Goal: Task Accomplishment & Management: Manage account settings

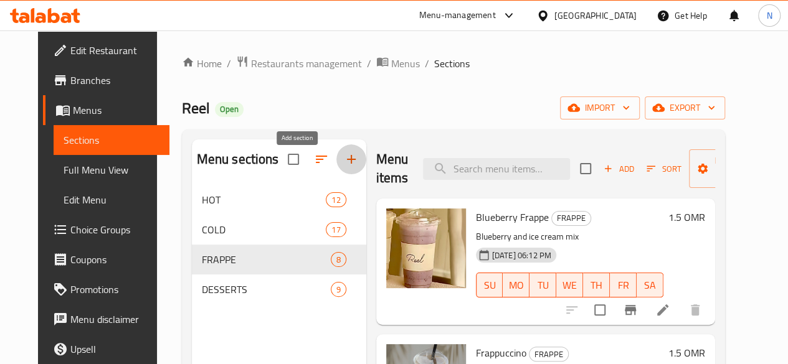
click at [347, 164] on icon "button" at bounding box center [351, 159] width 9 height 9
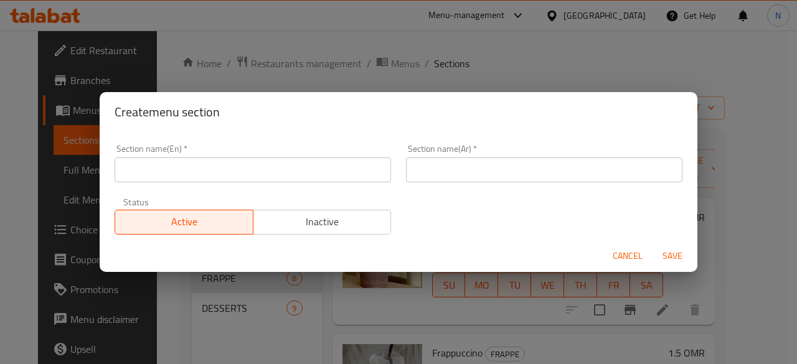
click at [244, 171] on input "text" at bounding box center [253, 170] width 277 height 25
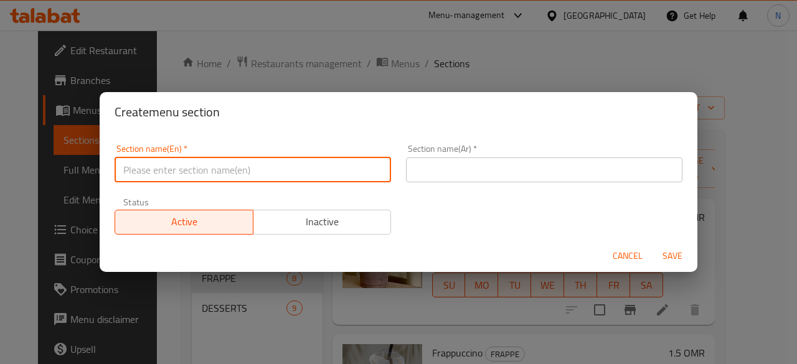
click at [155, 166] on input "text" at bounding box center [253, 170] width 277 height 25
type input "ي"
click at [175, 174] on input "Drink and Treat Combo" at bounding box center [253, 170] width 277 height 25
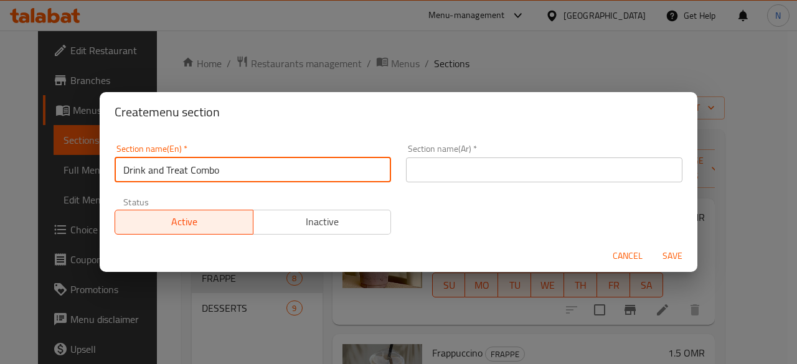
click at [175, 174] on input "Drink and Treat Combo" at bounding box center [253, 170] width 277 height 25
type input "Drink and Treat Combo"
click at [421, 176] on input "text" at bounding box center [544, 170] width 277 height 25
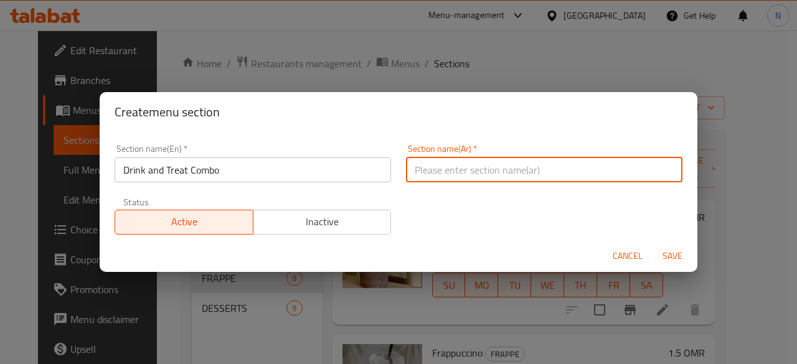
paste input "مجموعة المشروبات والحلويات"
drag, startPoint x: 498, startPoint y: 175, endPoint x: 619, endPoint y: 169, distance: 121.0
click at [619, 169] on input "مجموعة المشروبات والحلويات" at bounding box center [544, 170] width 277 height 25
click at [459, 171] on input "كومبو المشروبات والحلويات" at bounding box center [544, 170] width 277 height 25
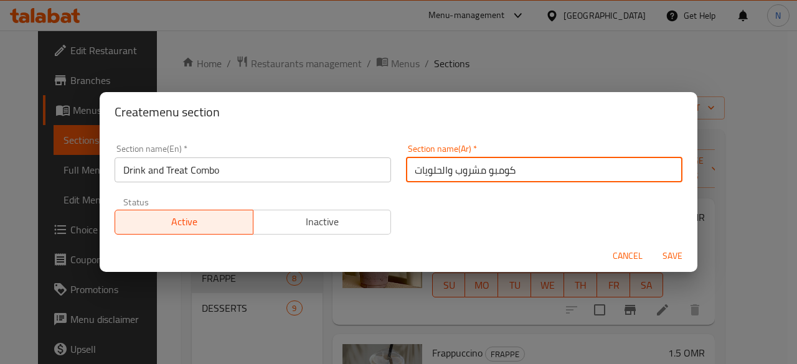
click at [442, 169] on input "كومبو مشروب والحلويات" at bounding box center [544, 170] width 277 height 25
drag, startPoint x: 408, startPoint y: 171, endPoint x: 444, endPoint y: 170, distance: 36.2
click at [444, 170] on input "كومبو مشروب و الحلويات" at bounding box center [544, 170] width 277 height 25
type input "كومبو مشروب و سويت"
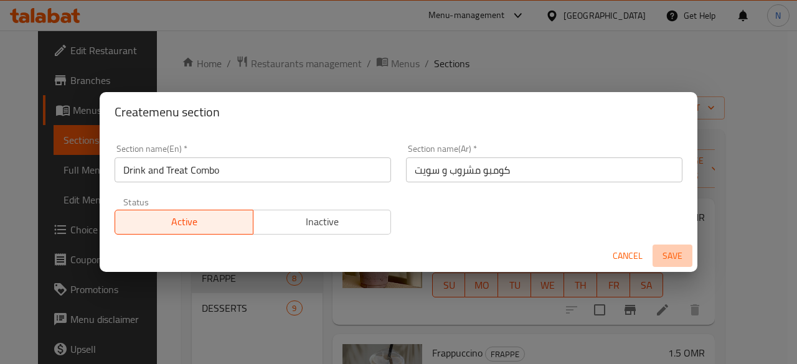
click at [663, 256] on span "Save" at bounding box center [673, 257] width 30 height 16
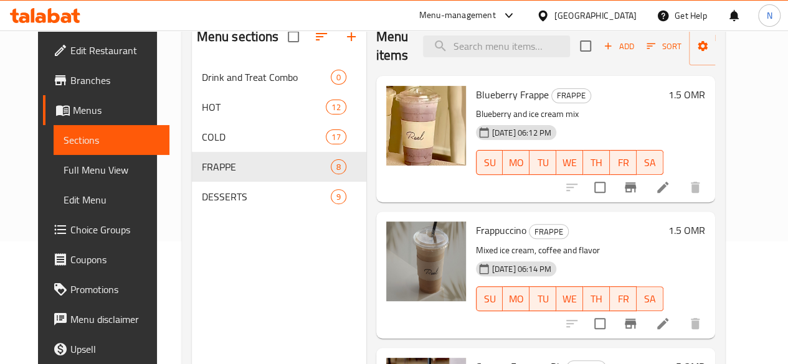
scroll to position [125, 0]
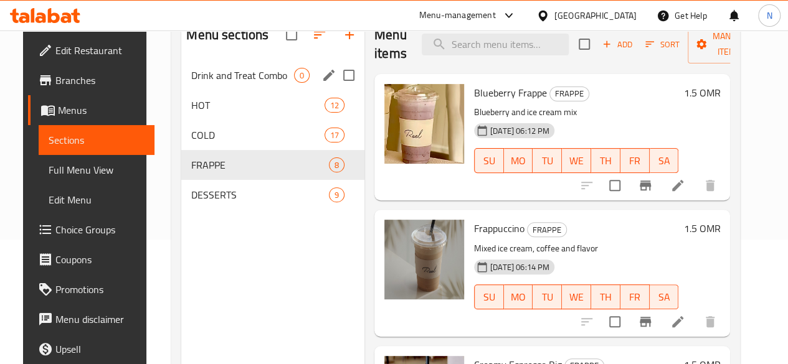
click at [222, 90] on div "Drink and Treat Combo 0" at bounding box center [272, 75] width 183 height 30
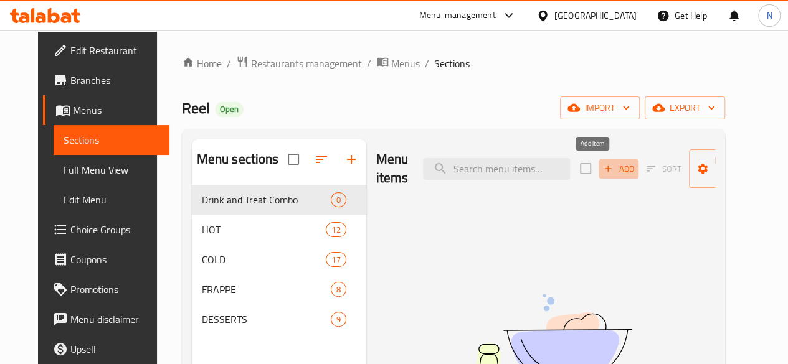
click at [602, 170] on icon "button" at bounding box center [607, 168] width 11 height 11
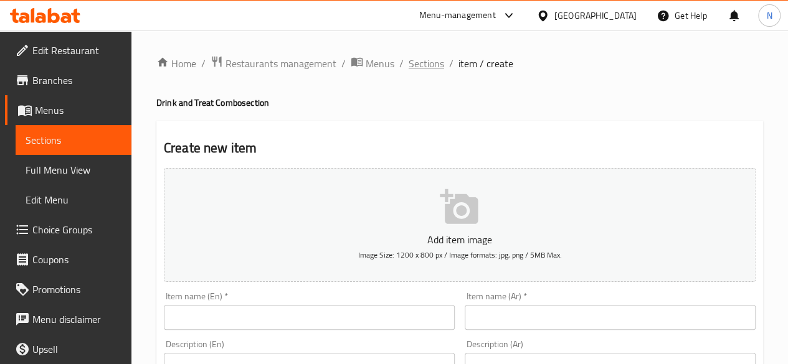
click at [426, 67] on span "Sections" at bounding box center [427, 63] width 36 height 15
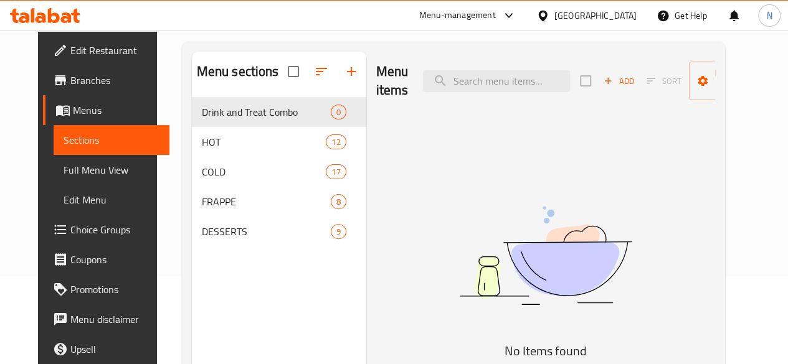
scroll to position [125, 0]
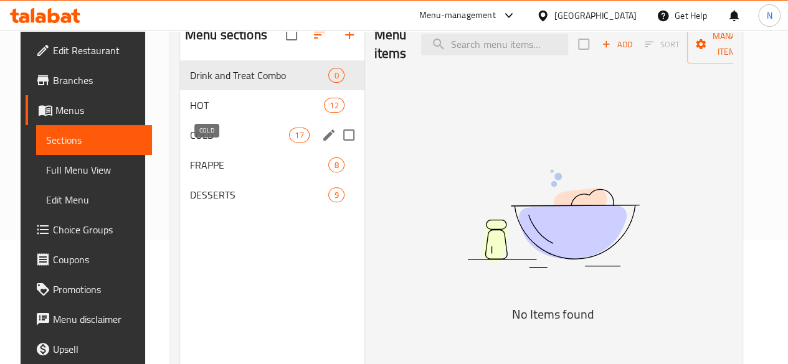
click at [204, 143] on span "COLD" at bounding box center [239, 135] width 99 height 15
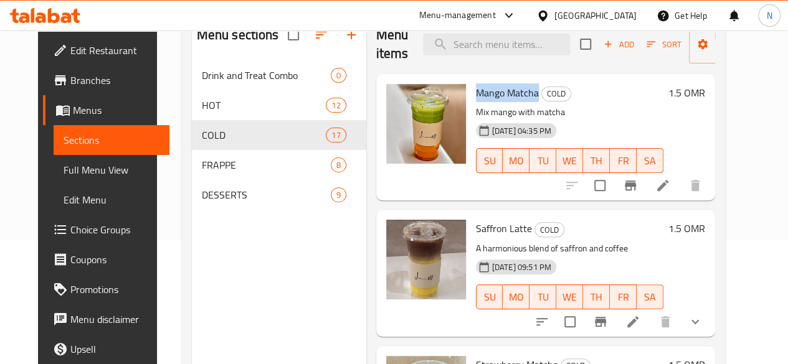
drag, startPoint x: 423, startPoint y: 92, endPoint x: 485, endPoint y: 93, distance: 61.7
click at [485, 93] on span "Mango Matcha" at bounding box center [507, 92] width 63 height 19
copy span "Mango Matcha"
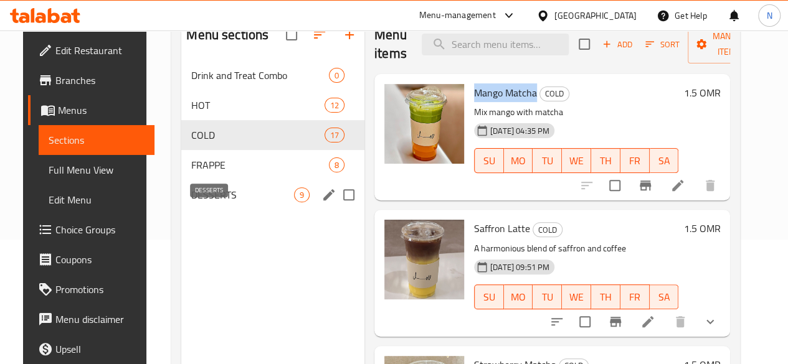
click at [201, 202] on span "DESSERTS" at bounding box center [242, 195] width 103 height 15
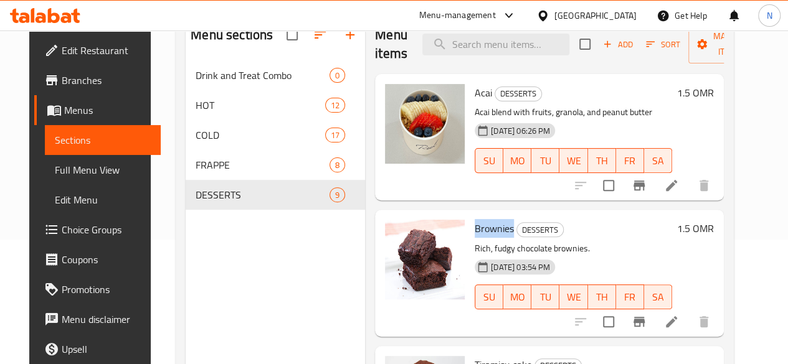
drag, startPoint x: 423, startPoint y: 226, endPoint x: 462, endPoint y: 231, distance: 38.9
click at [475, 231] on h6 "Brownies DESSERTS" at bounding box center [573, 228] width 197 height 17
copy span "Brownies"
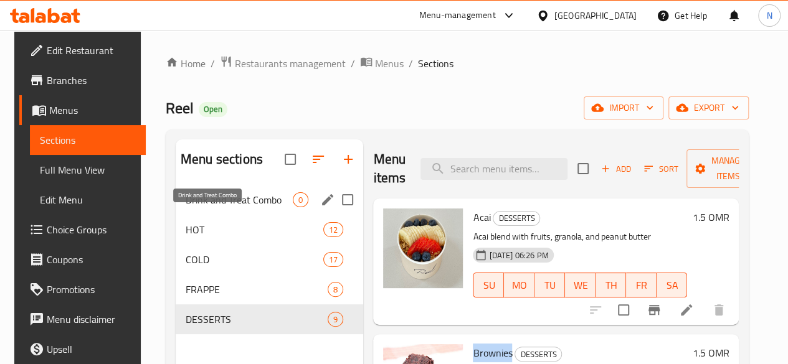
click at [220, 207] on span "Drink and Treat Combo" at bounding box center [239, 200] width 107 height 15
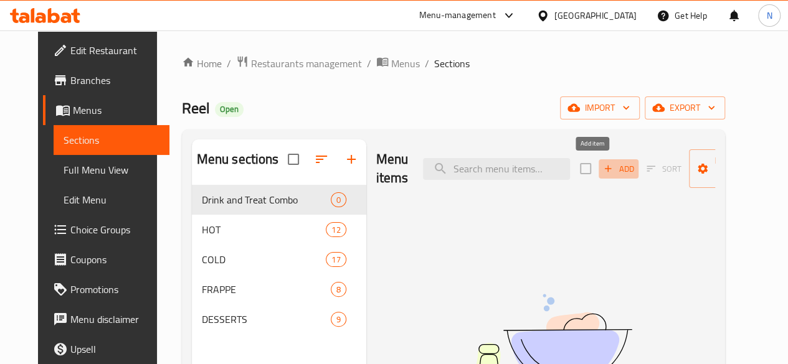
click at [610, 174] on span "Add" at bounding box center [619, 169] width 34 height 14
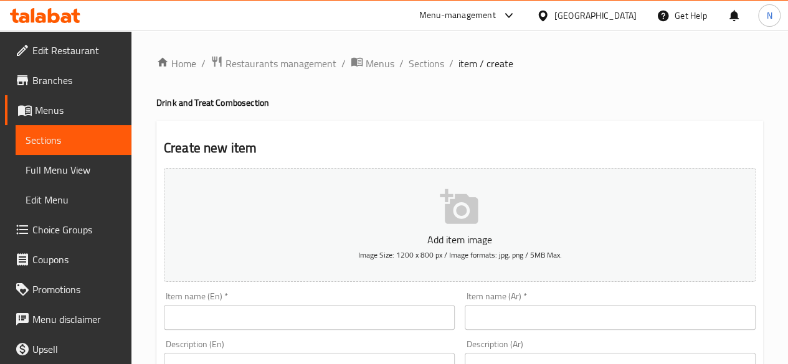
click at [215, 321] on input "text" at bounding box center [309, 317] width 291 height 25
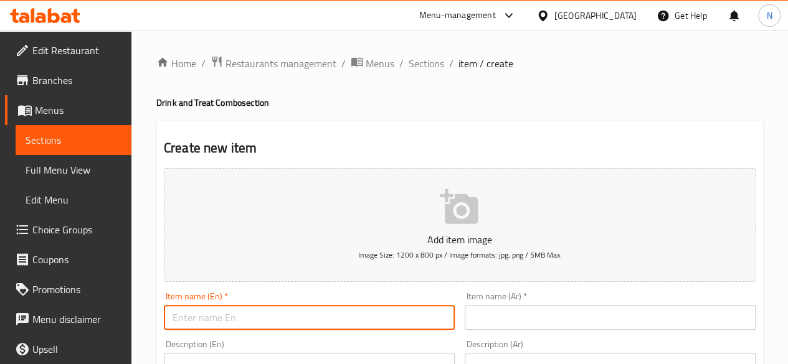
paste input "Mango Matcha"
paste input "Brownies"
click at [260, 319] on input "Mango Matcha with Brownies" at bounding box center [309, 317] width 291 height 25
drag, startPoint x: 328, startPoint y: 321, endPoint x: 153, endPoint y: 320, distance: 175.7
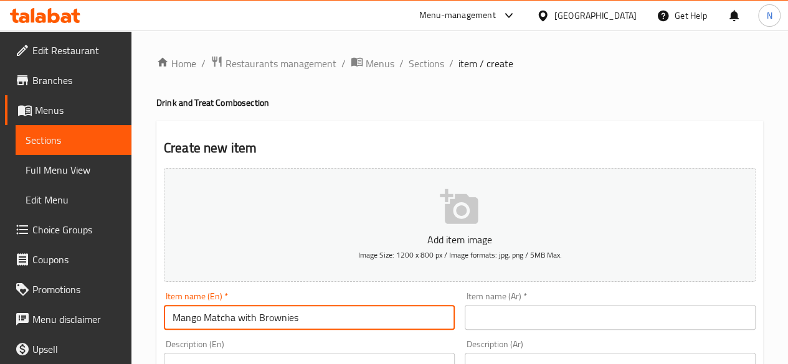
type input "Mango Matcha with Brownies"
click at [546, 325] on input "text" at bounding box center [610, 317] width 291 height 25
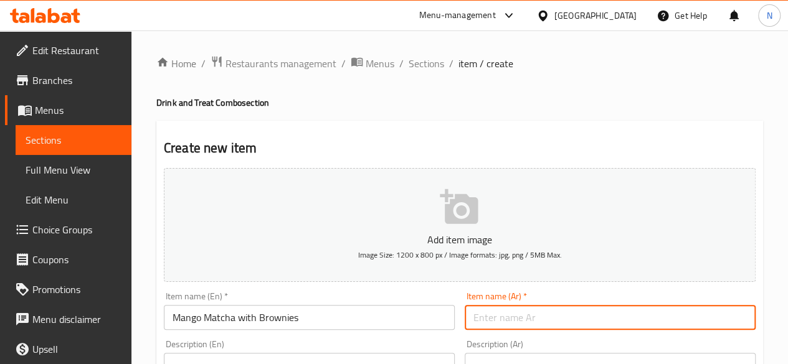
paste input "[PERSON_NAME] مع [PERSON_NAME]"
type input "[PERSON_NAME] مع [PERSON_NAME]"
click at [482, 234] on p "Add item image" at bounding box center [459, 239] width 553 height 15
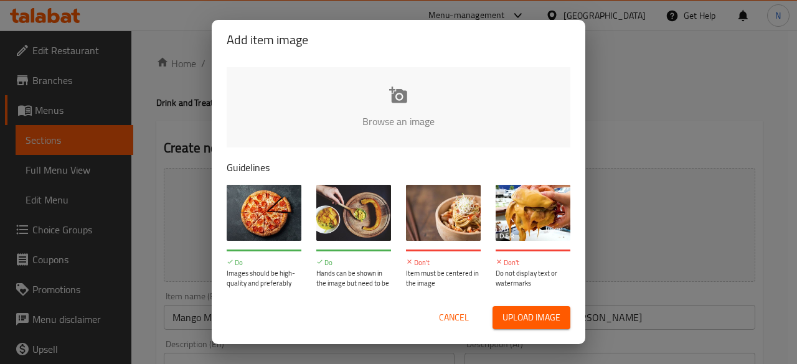
type input "C:\fakepath\Gemini_Generated_Image_pr0i51pr0i51pr0i.png"
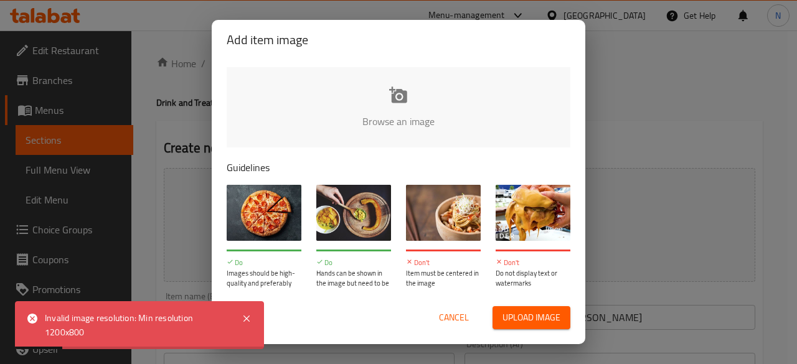
click at [449, 318] on span "Cancel" at bounding box center [454, 318] width 30 height 16
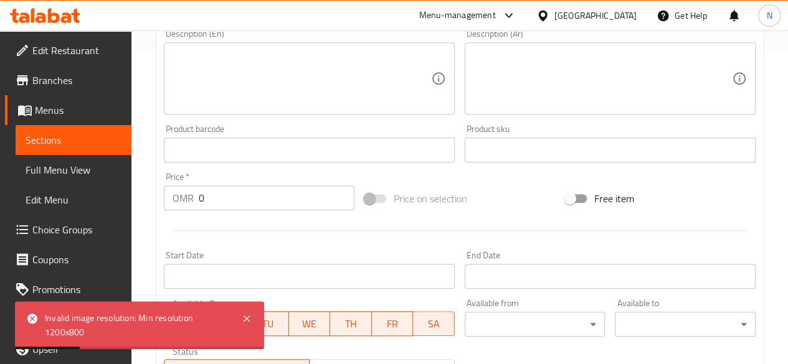
scroll to position [312, 0]
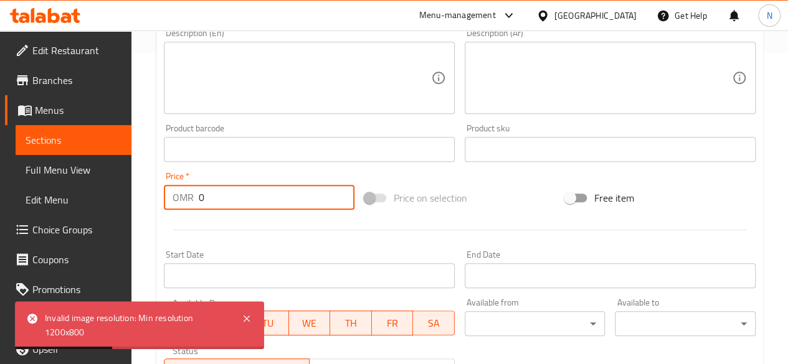
drag, startPoint x: 214, startPoint y: 199, endPoint x: 153, endPoint y: 201, distance: 60.5
click at [154, 201] on div "Home / Restaurants management / Menus / Sections / item / create Drink and Trea…" at bounding box center [459, 144] width 657 height 850
type input "3.5"
click at [251, 320] on icon at bounding box center [246, 319] width 15 height 15
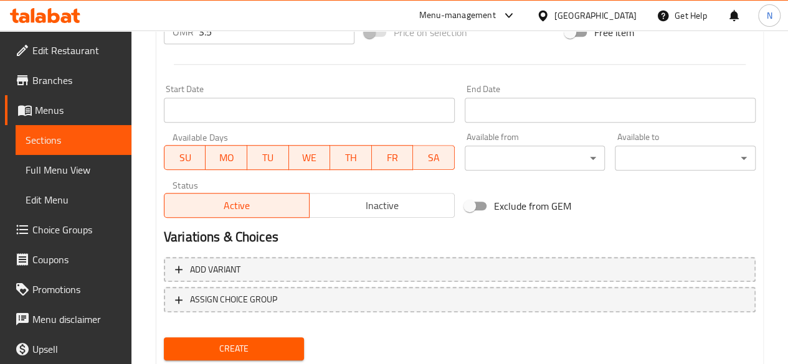
scroll to position [515, 0]
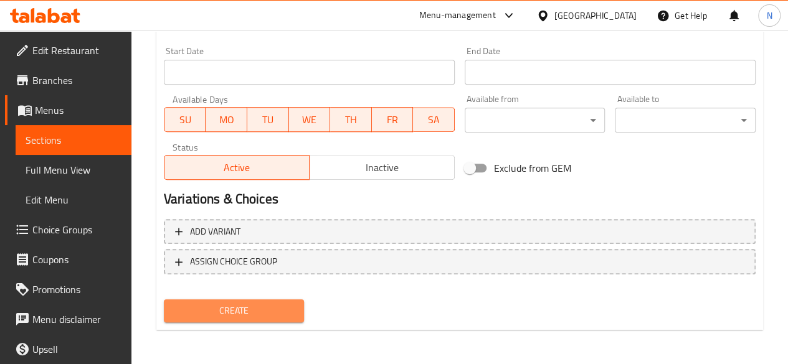
click at [226, 310] on span "Create" at bounding box center [234, 311] width 121 height 16
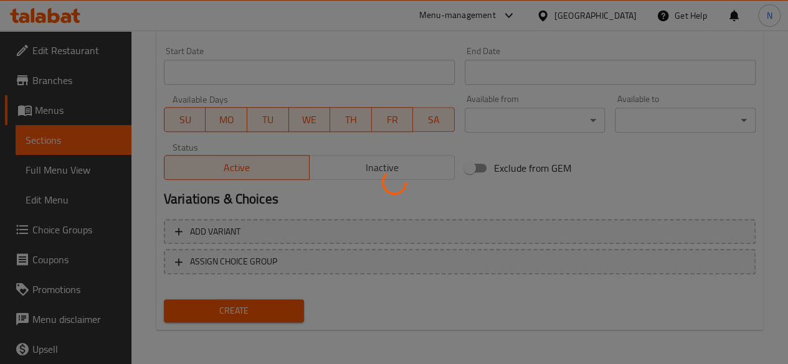
type input "0"
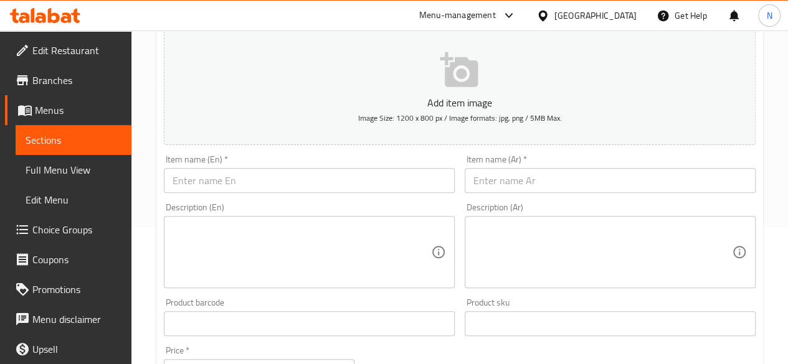
scroll to position [0, 0]
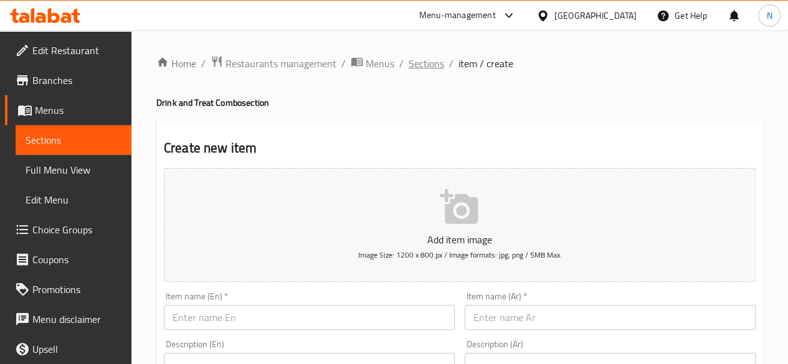
click at [425, 61] on span "Sections" at bounding box center [427, 63] width 36 height 15
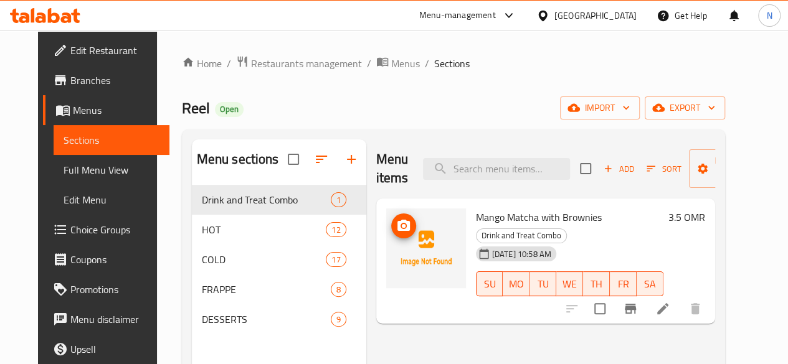
click at [396, 226] on icon "upload picture" at bounding box center [403, 226] width 15 height 15
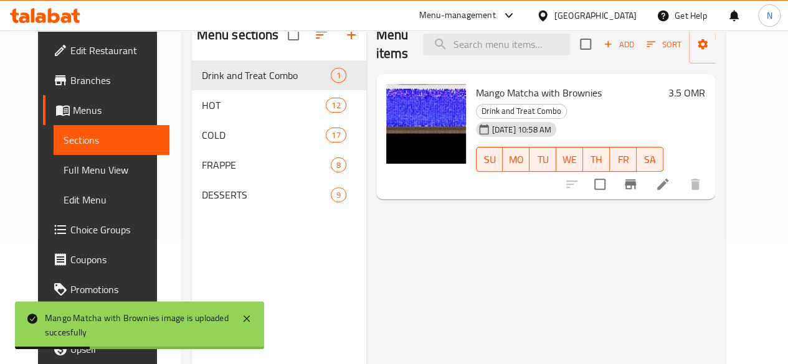
scroll to position [62, 0]
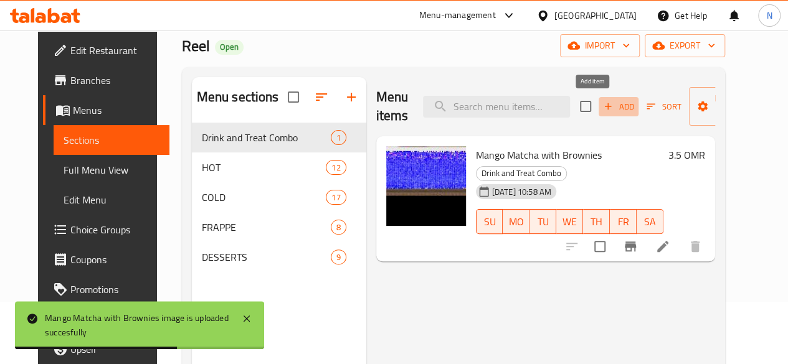
click at [602, 103] on span "Add" at bounding box center [619, 107] width 34 height 14
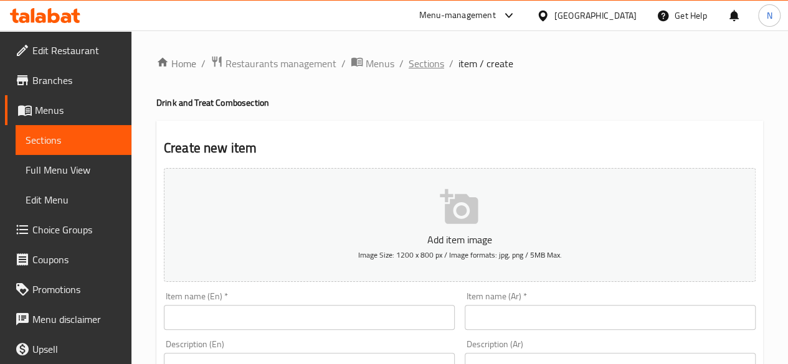
click at [435, 65] on span "Sections" at bounding box center [427, 63] width 36 height 15
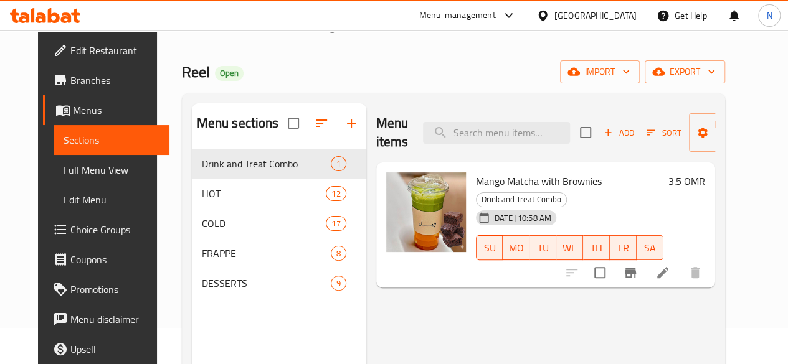
scroll to position [62, 0]
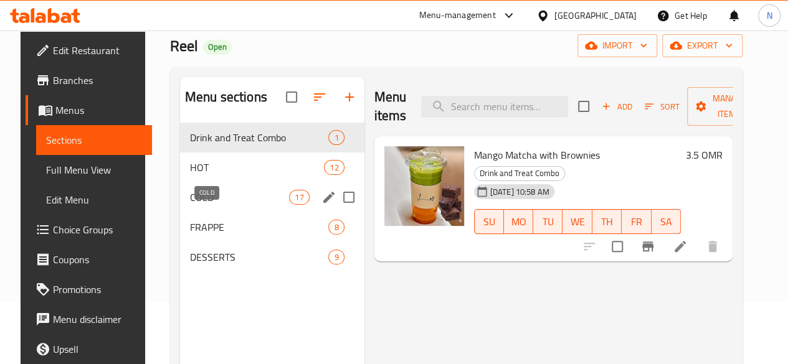
click at [199, 205] on span "COLD" at bounding box center [239, 197] width 99 height 15
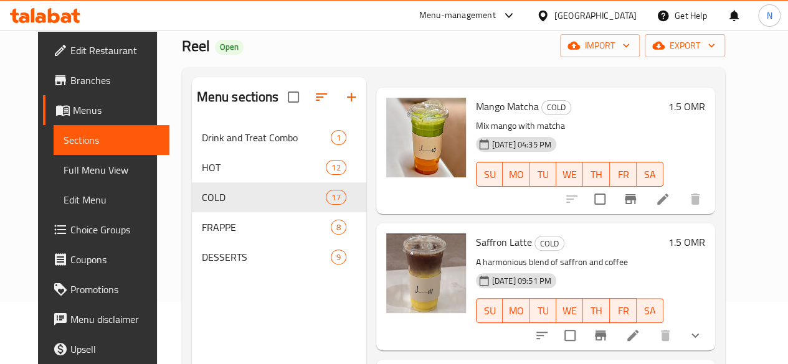
scroll to position [125, 0]
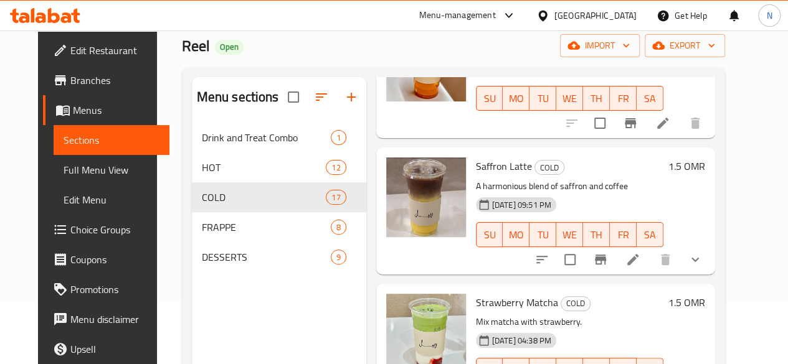
click at [476, 164] on span "Saffron Latte" at bounding box center [504, 166] width 56 height 19
copy h6 "Saffron Latte"
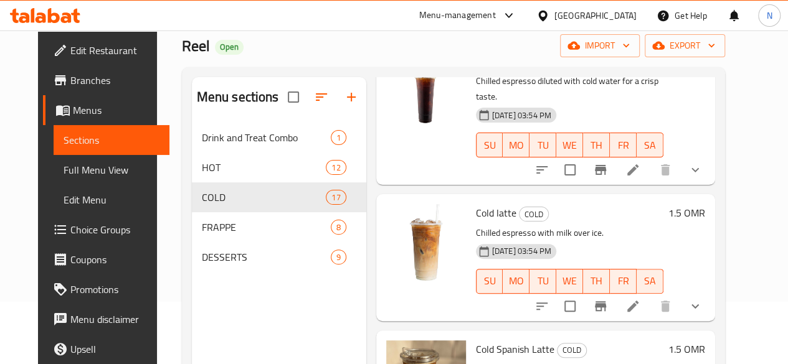
scroll to position [997, 0]
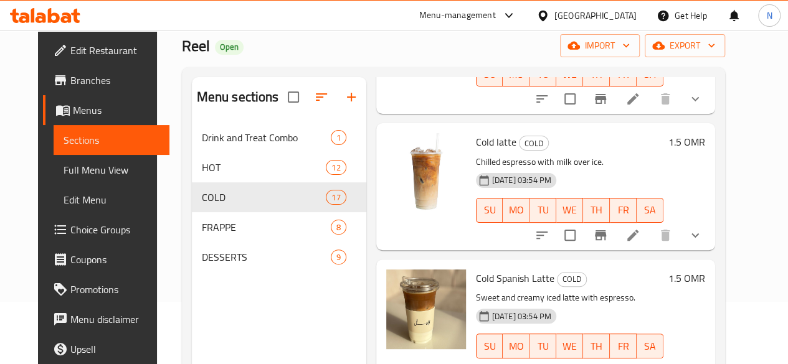
click at [476, 269] on span "Cold Spanish Latte" at bounding box center [515, 278] width 79 height 19
copy h6 "Cold Spanish Latte"
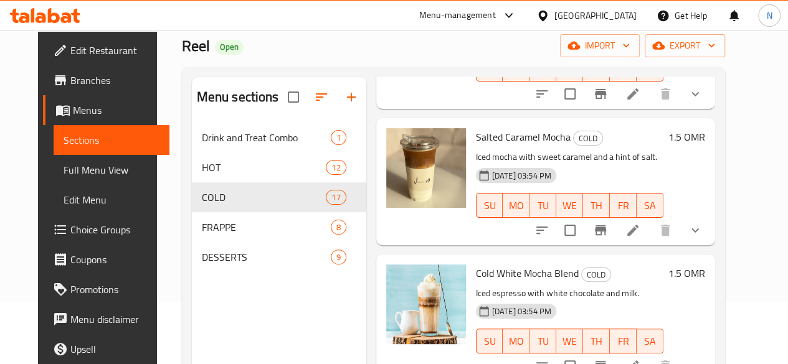
scroll to position [1620, 0]
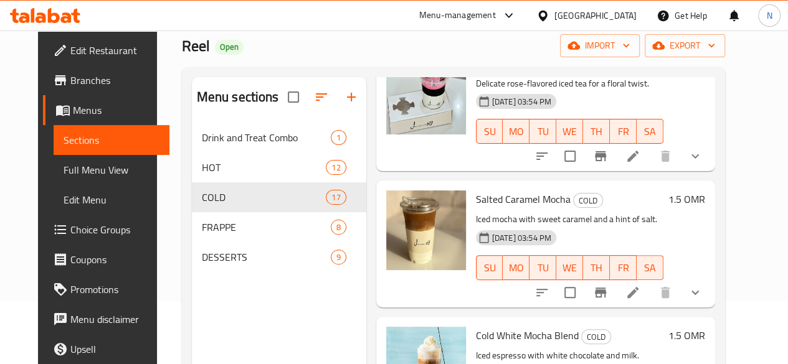
click at [476, 190] on span "Salted Caramel Mocha" at bounding box center [523, 199] width 95 height 19
copy h6 "Salted Caramel Mocha"
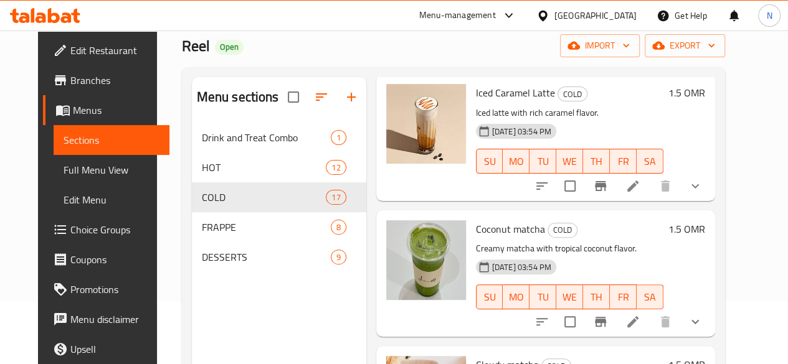
scroll to position [174, 0]
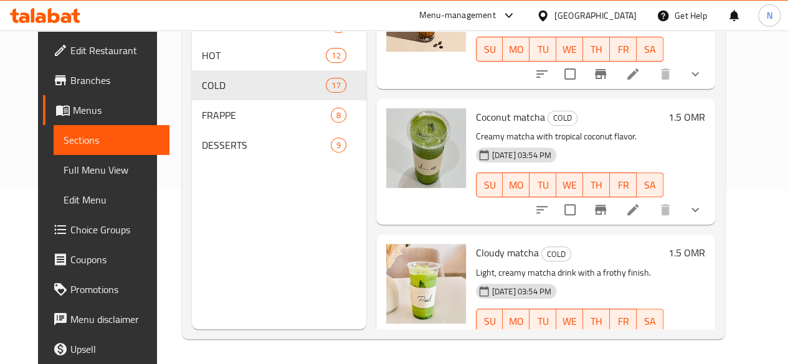
click at [476, 244] on span "Cloudy matcha" at bounding box center [507, 253] width 63 height 19
copy h6 "Cloudy matcha"
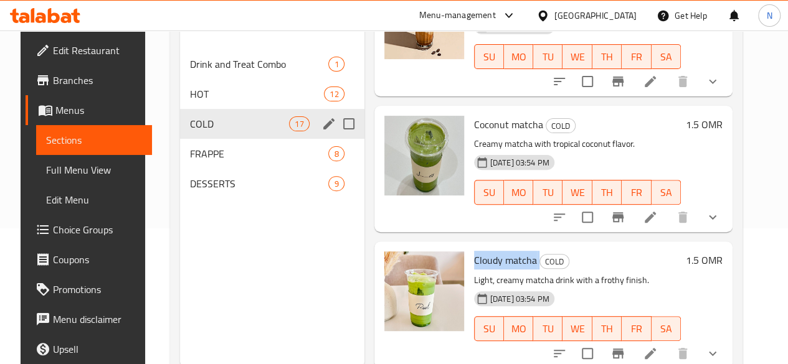
scroll to position [0, 0]
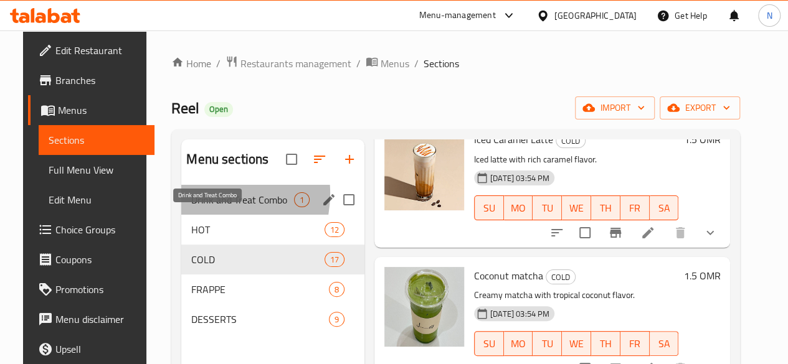
click at [191, 207] on span "Drink and Treat Combo" at bounding box center [242, 200] width 103 height 15
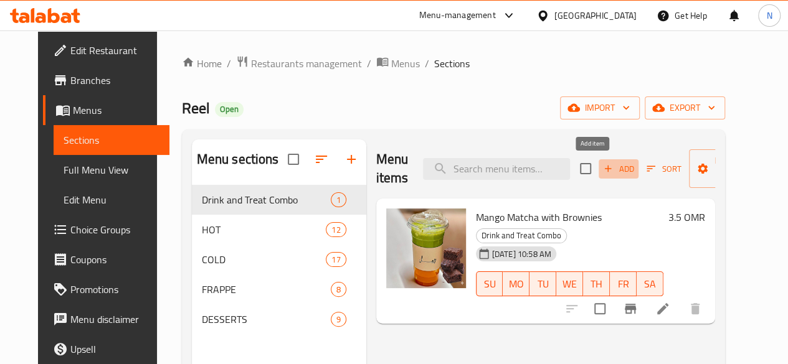
click at [606, 169] on span "Add" at bounding box center [619, 169] width 34 height 14
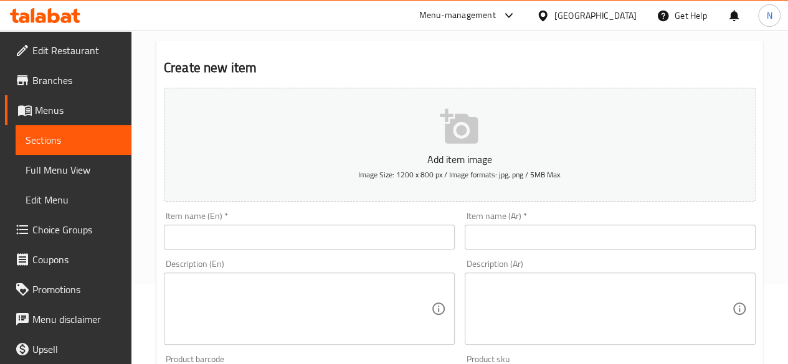
scroll to position [125, 0]
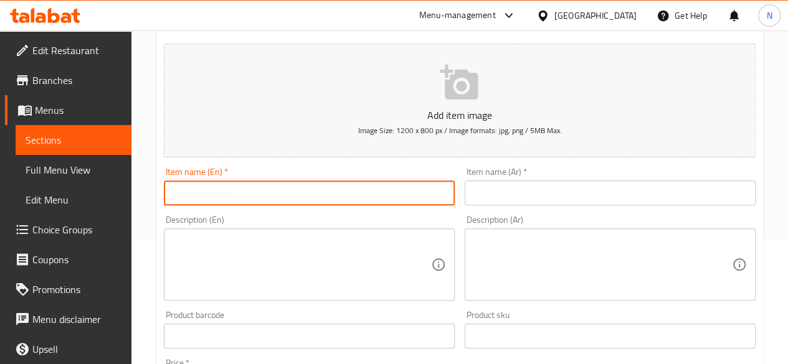
click at [200, 194] on input "text" at bounding box center [309, 193] width 291 height 25
paste input "Cloudy matcha"
paste input "Brownies"
click at [239, 193] on input "Cloudy matcha & Brownies" at bounding box center [309, 193] width 291 height 25
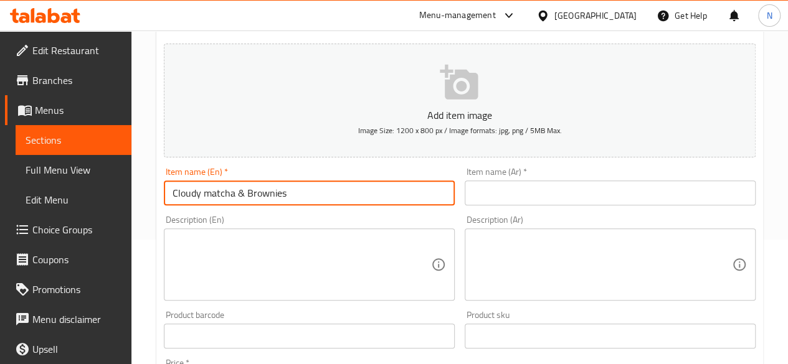
click at [239, 193] on input "Cloudy matcha & Brownies" at bounding box center [309, 193] width 291 height 25
type input "Cloudy matcha & Brownies"
click at [628, 199] on input "text" at bounding box center [610, 193] width 291 height 25
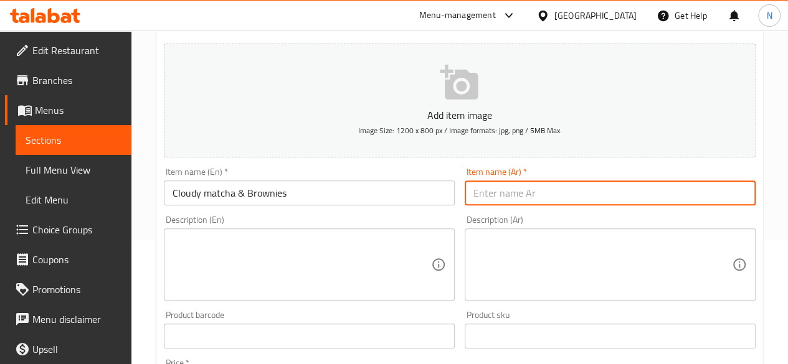
paste input "[PERSON_NAME] وبراونيز"
click at [507, 193] on input "[PERSON_NAME] وبراونيز" at bounding box center [610, 193] width 291 height 25
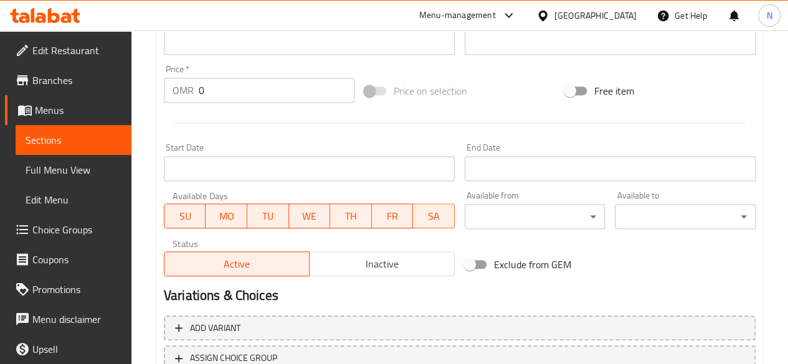
scroll to position [374, 0]
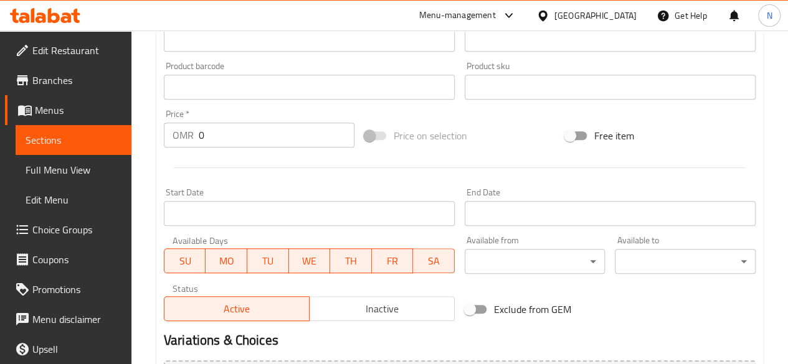
type input "[PERSON_NAME] وبراونيز"
click at [236, 137] on input "0" at bounding box center [277, 135] width 156 height 25
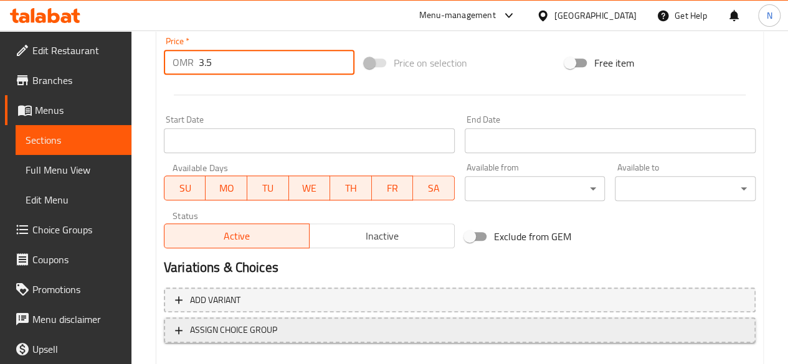
scroll to position [515, 0]
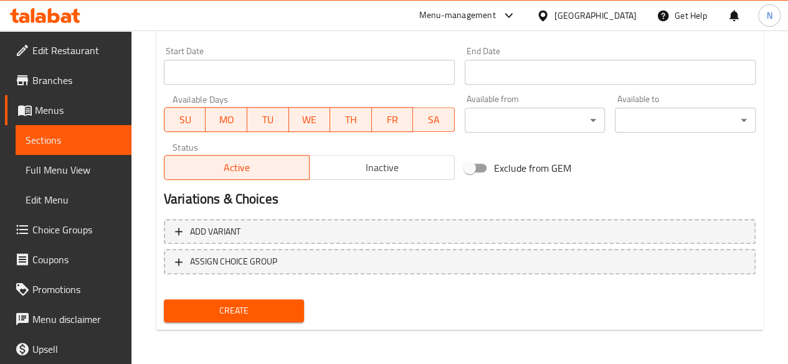
type input "3.5"
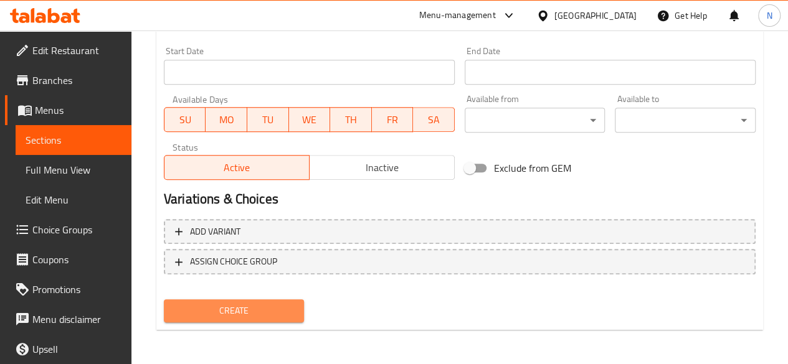
click at [262, 312] on span "Create" at bounding box center [234, 311] width 121 height 16
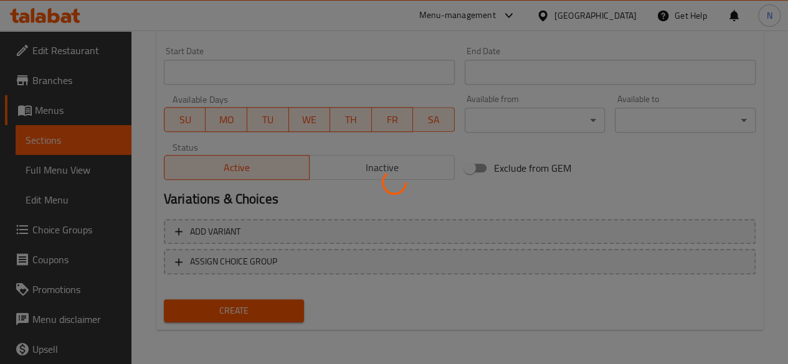
type input "0"
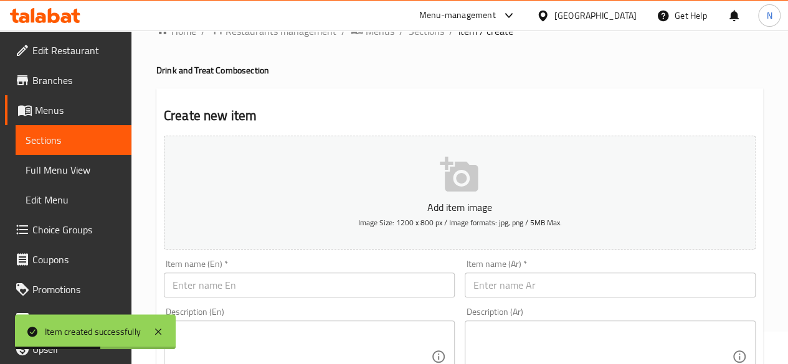
scroll to position [0, 0]
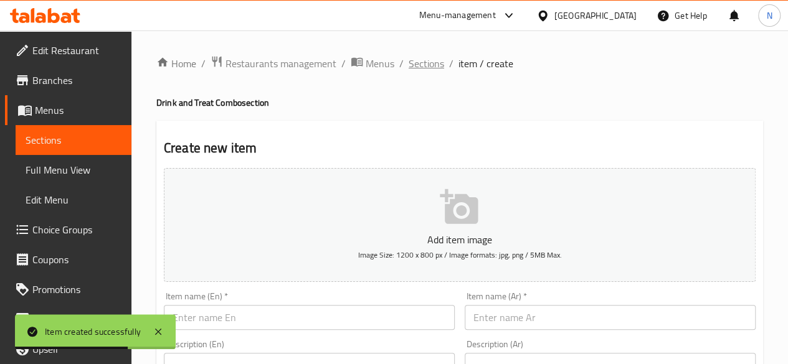
click at [422, 63] on span "Sections" at bounding box center [427, 63] width 36 height 15
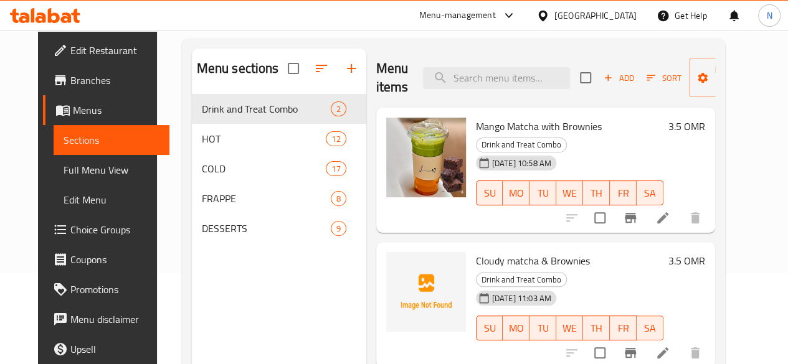
scroll to position [174, 0]
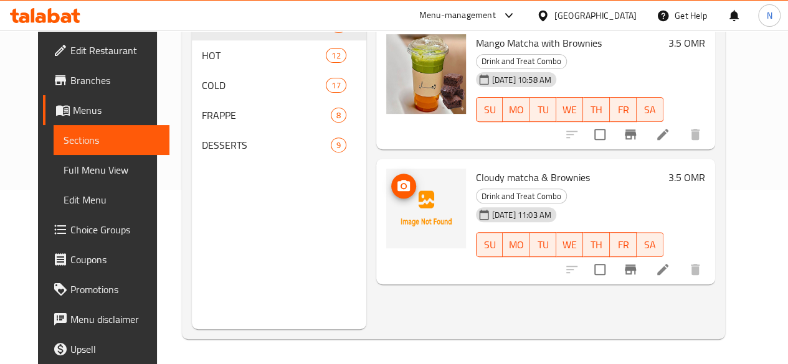
click at [401, 184] on circle "upload picture" at bounding box center [403, 186] width 4 height 4
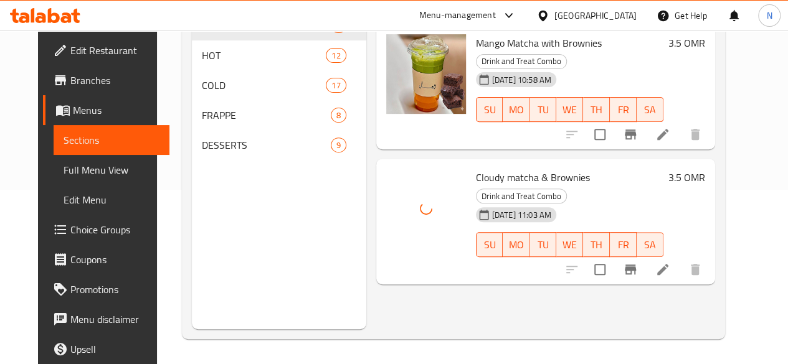
scroll to position [112, 0]
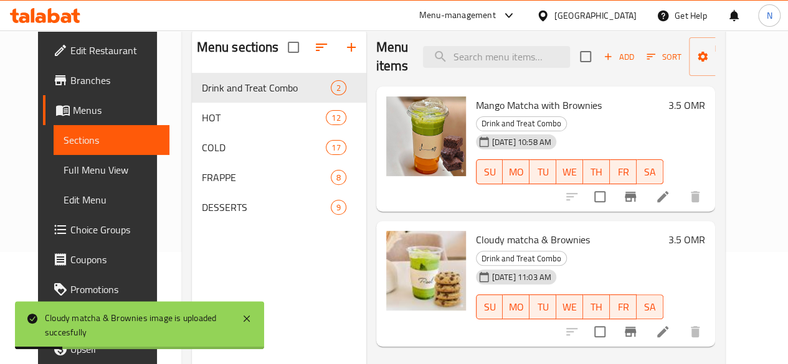
click at [476, 231] on span "Cloudy matcha & Brownies" at bounding box center [533, 240] width 114 height 19
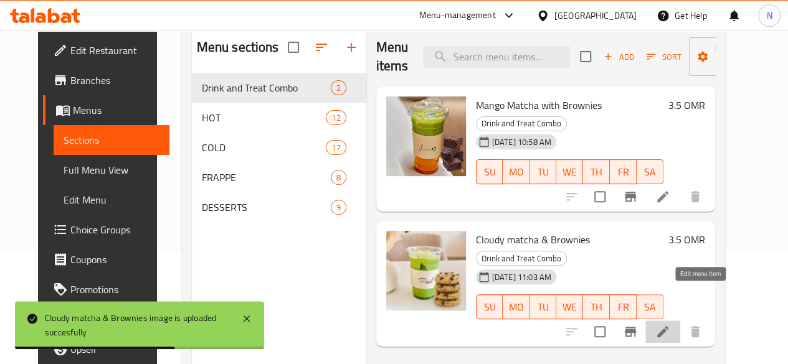
click at [670, 325] on icon at bounding box center [662, 332] width 15 height 15
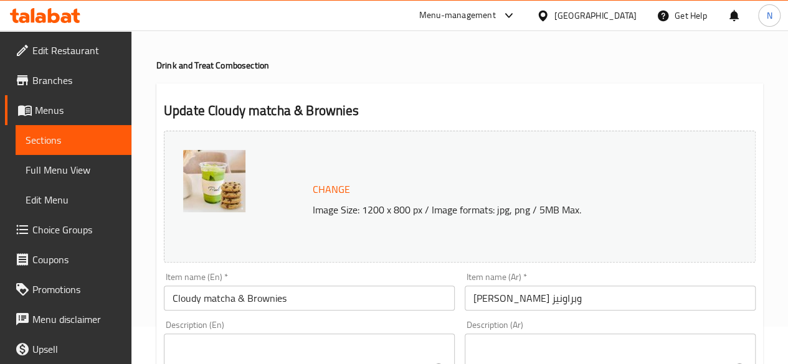
scroll to position [125, 0]
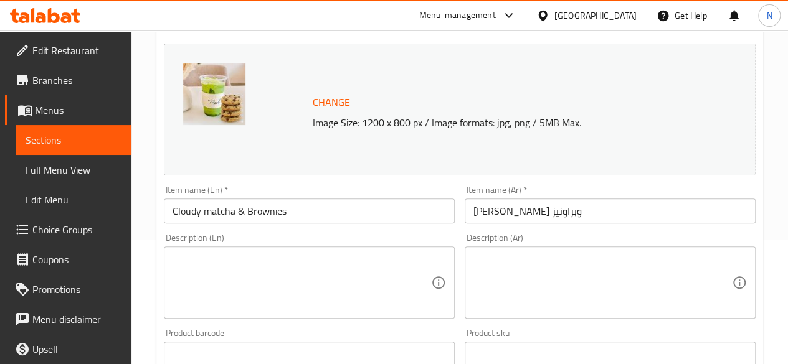
click at [304, 208] on input "Cloudy matcha & Brownies" at bounding box center [309, 211] width 291 height 25
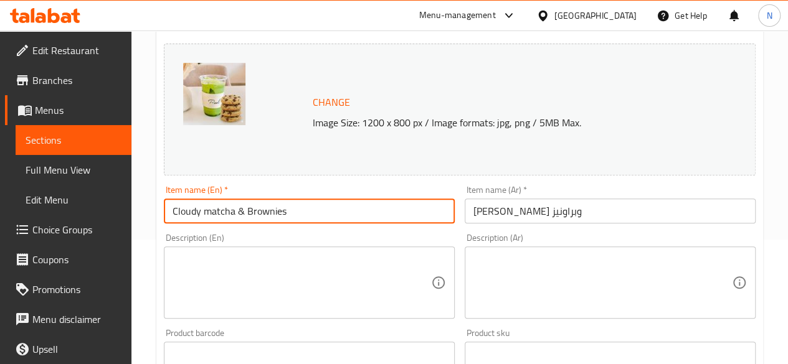
drag, startPoint x: 304, startPoint y: 208, endPoint x: 258, endPoint y: 208, distance: 46.1
click at [258, 208] on input "Cloudy matcha & Brownies" at bounding box center [309, 211] width 291 height 25
type input "Cloudy matcha & Cookies"
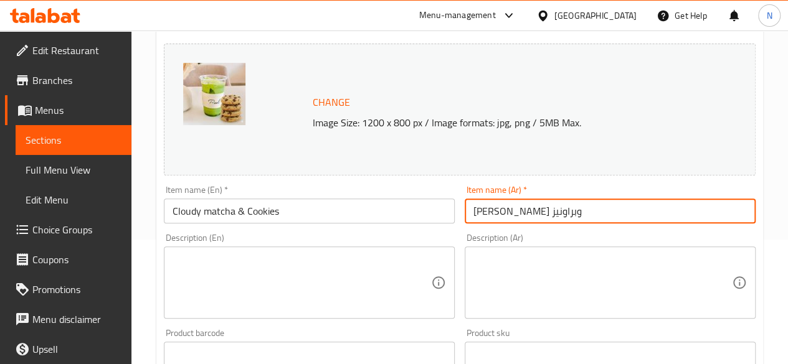
drag, startPoint x: 498, startPoint y: 211, endPoint x: 444, endPoint y: 211, distance: 54.8
click at [444, 211] on div "Change Image Size: 1200 x 800 px / Image formats: jpg, png / 5MB Max. Item name…" at bounding box center [460, 316] width 602 height 555
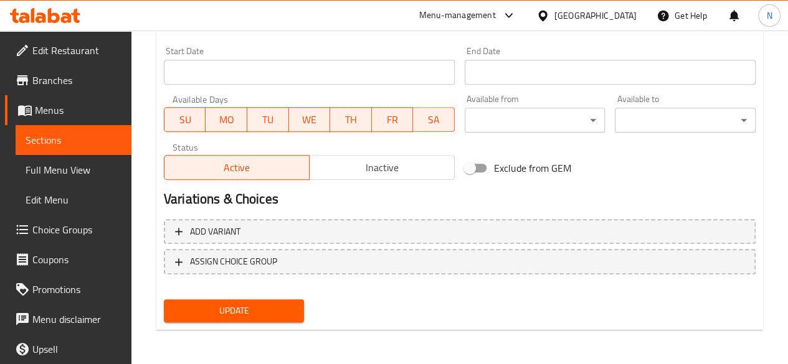
scroll to position [534, 0]
type input "[PERSON_NAME] و كوكيز"
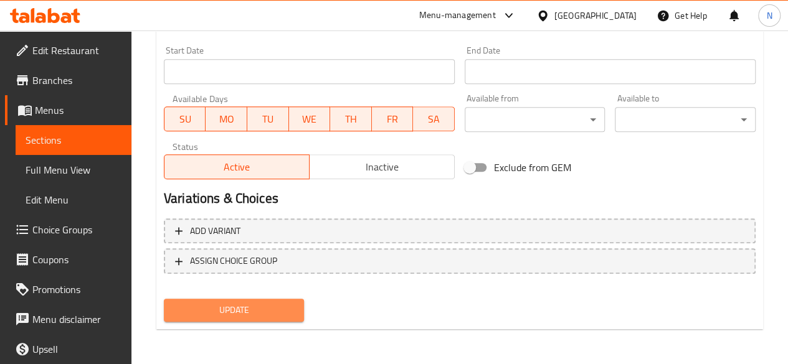
click at [248, 305] on span "Update" at bounding box center [234, 311] width 121 height 16
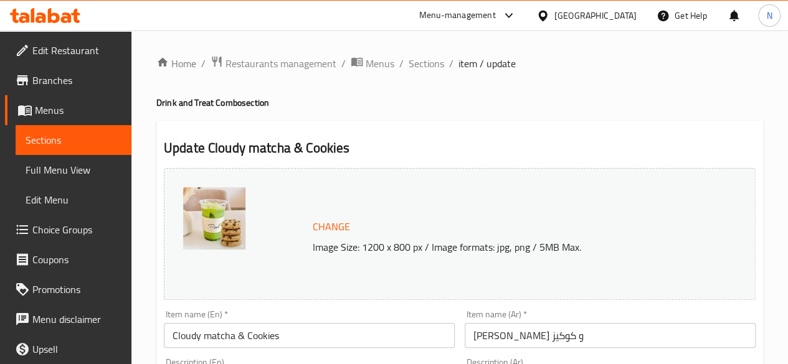
scroll to position [0, 0]
